Goal: Transaction & Acquisition: Purchase product/service

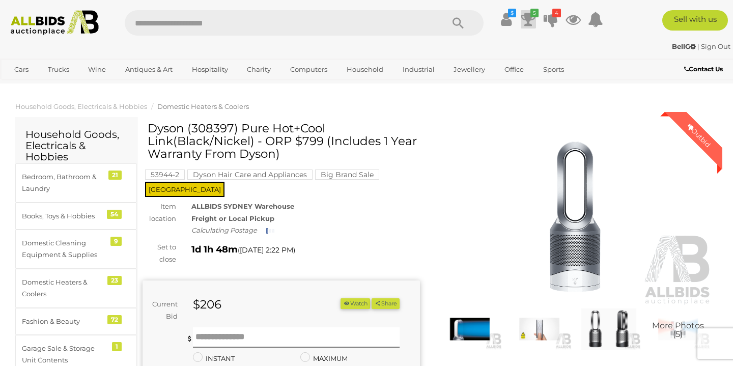
click at [529, 18] on icon at bounding box center [528, 19] width 14 height 18
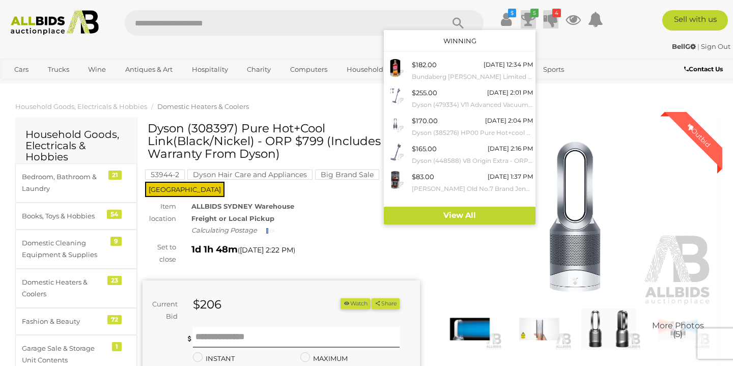
click at [555, 17] on icon "4" at bounding box center [556, 13] width 9 height 9
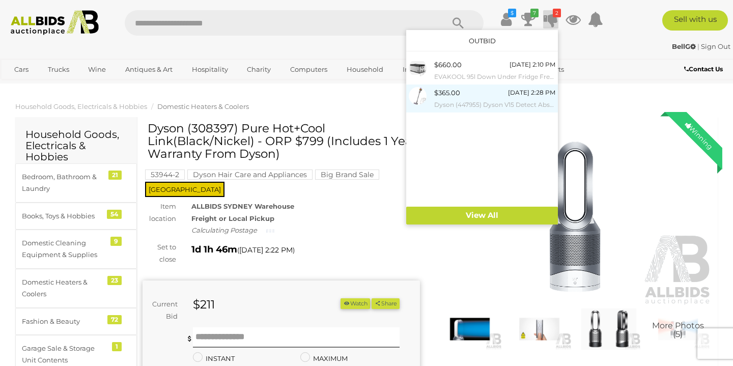
click at [488, 99] on small "Dyson (447955) Dyson V15 Detect Absolute Vacuum ANZ SYe/Ir/Nk B - ORP $1,449 (I…" at bounding box center [494, 104] width 121 height 11
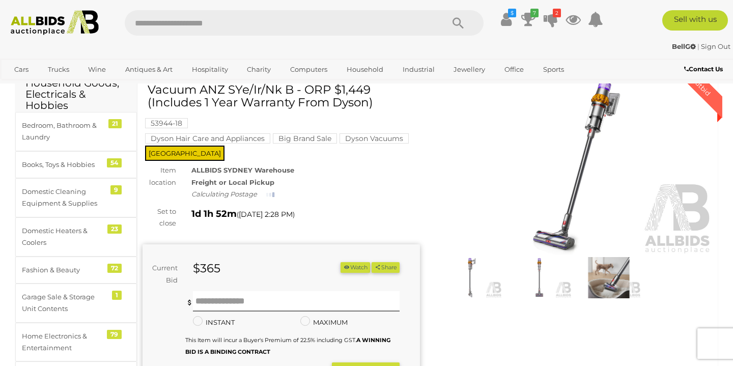
scroll to position [51, 0]
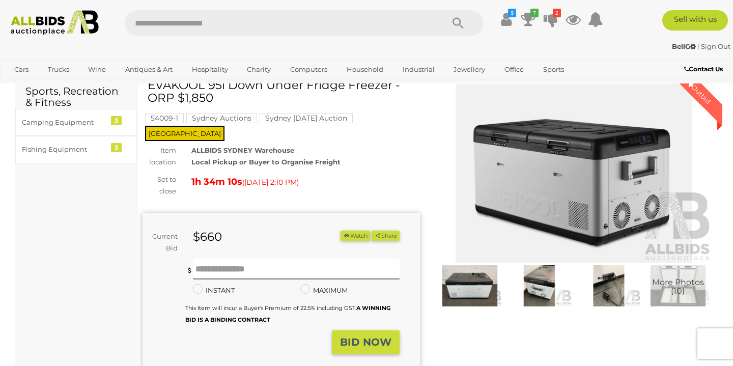
scroll to position [46, 0]
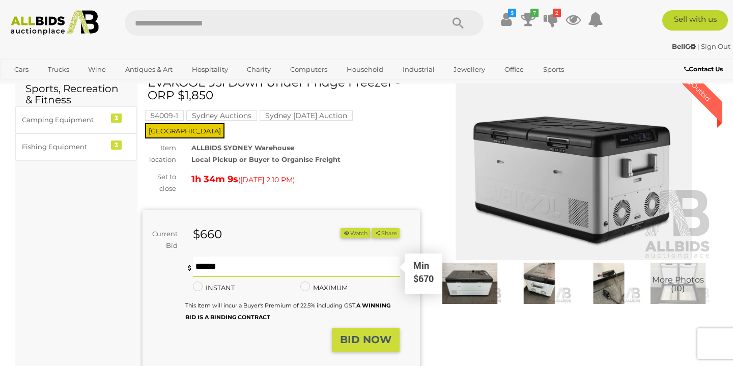
click at [288, 256] on input "text" at bounding box center [296, 266] width 207 height 20
type input "***"
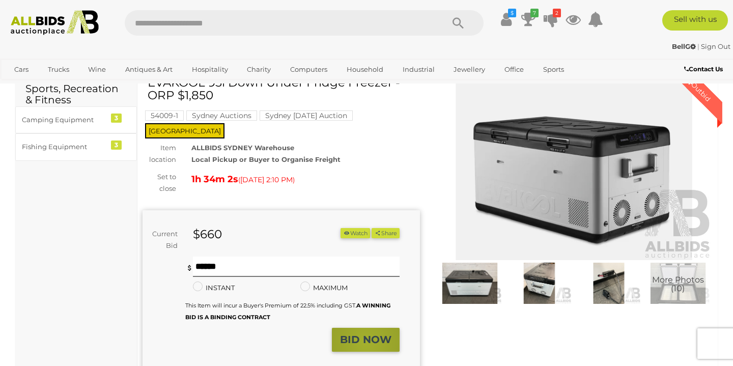
click at [366, 333] on strong "BID NOW" at bounding box center [365, 339] width 51 height 12
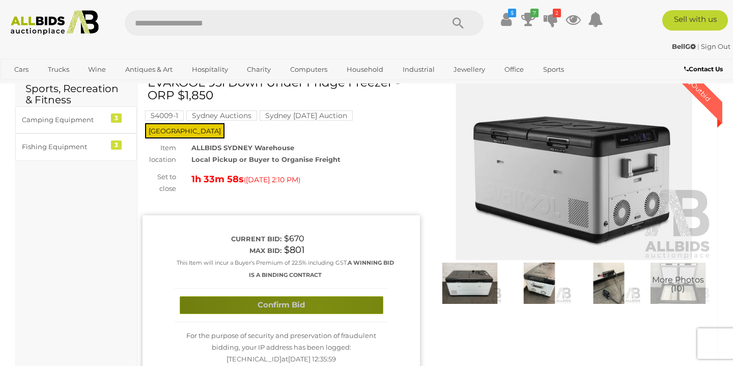
click at [320, 296] on button "Confirm Bid" at bounding box center [282, 305] width 204 height 18
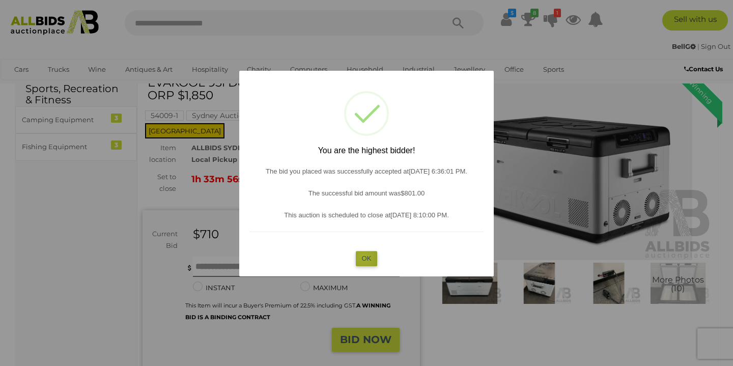
click at [364, 256] on button "OK" at bounding box center [367, 258] width 22 height 15
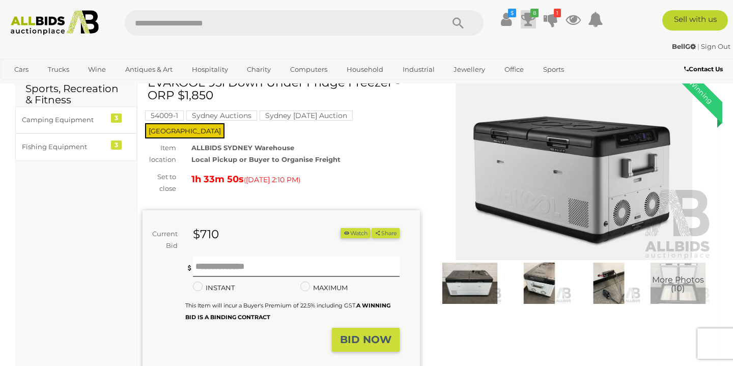
click at [527, 17] on icon at bounding box center [528, 19] width 14 height 18
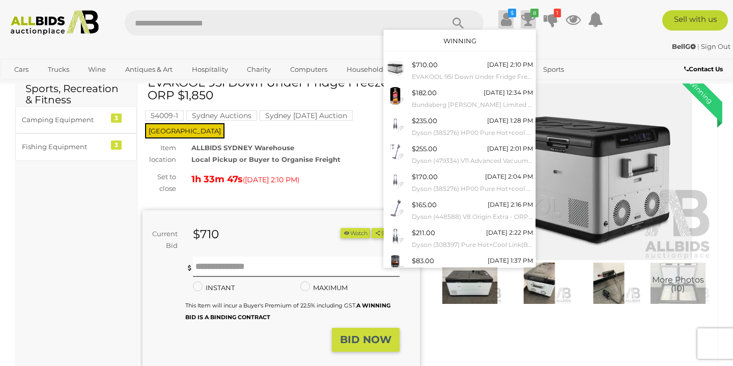
click at [503, 19] on icon at bounding box center [506, 19] width 11 height 18
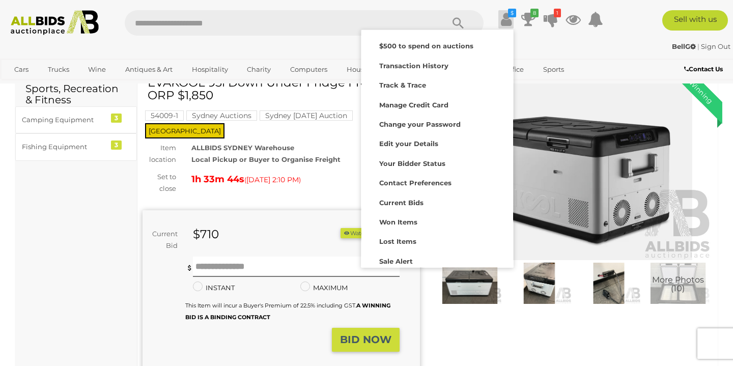
click at [573, 46] on div "BellG | Sign Out" at bounding box center [367, 47] width 728 height 12
